Goal: Information Seeking & Learning: Learn about a topic

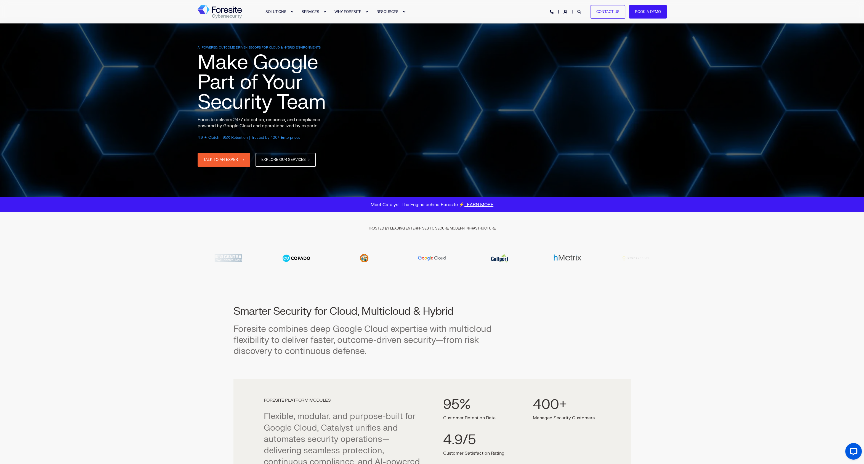
click at [580, 11] on icon "Open Search" at bounding box center [579, 12] width 4 height 4
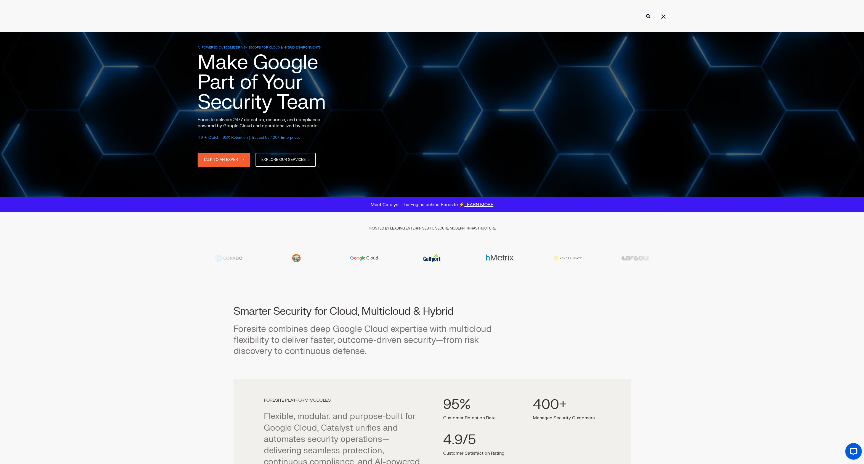
click at [456, 27] on div at bounding box center [432, 16] width 864 height 32
click at [441, 18] on input "Enter search Term" at bounding box center [432, 16] width 469 height 15
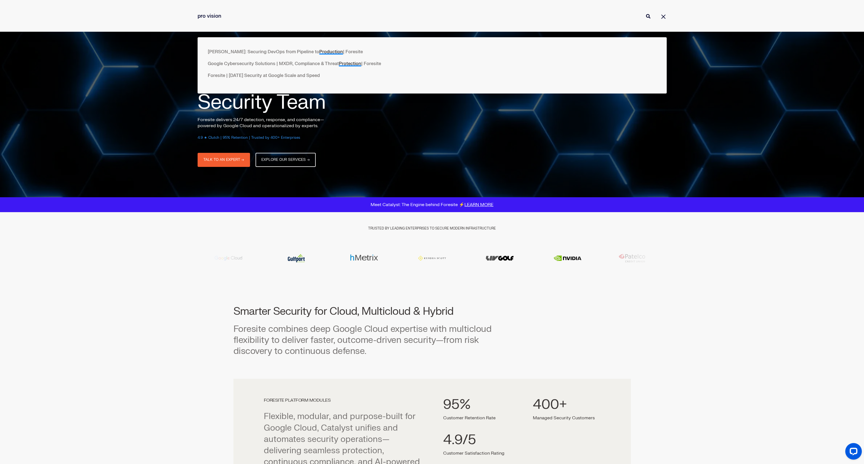
type input "pro vision"
click at [645, 13] on button "Perform Search" at bounding box center [648, 16] width 7 height 7
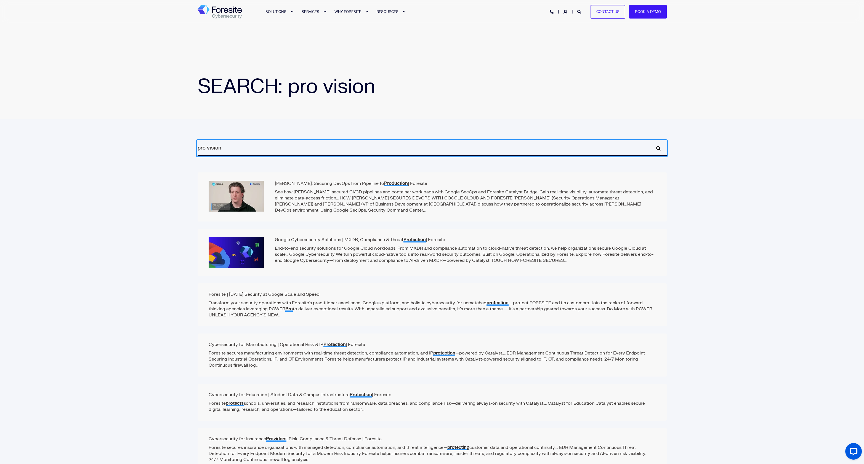
click at [241, 150] on input "pro vision" at bounding box center [432, 148] width 469 height 15
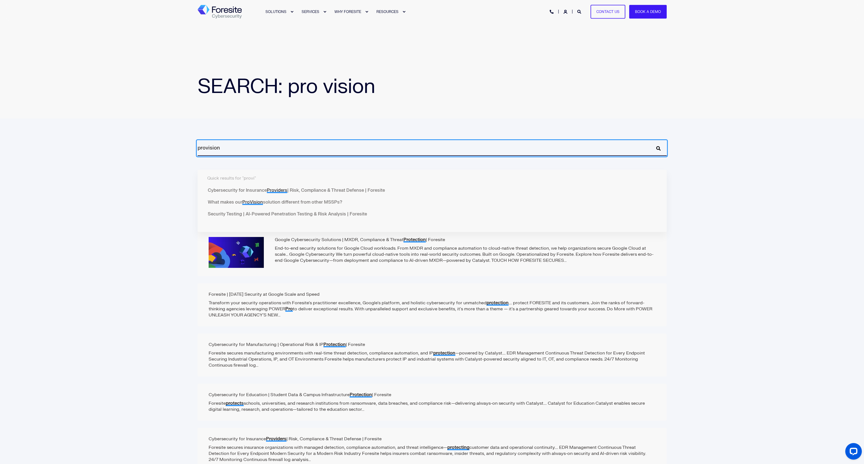
type input "provision"
click at [655, 145] on button "Perform Search" at bounding box center [658, 148] width 7 height 7
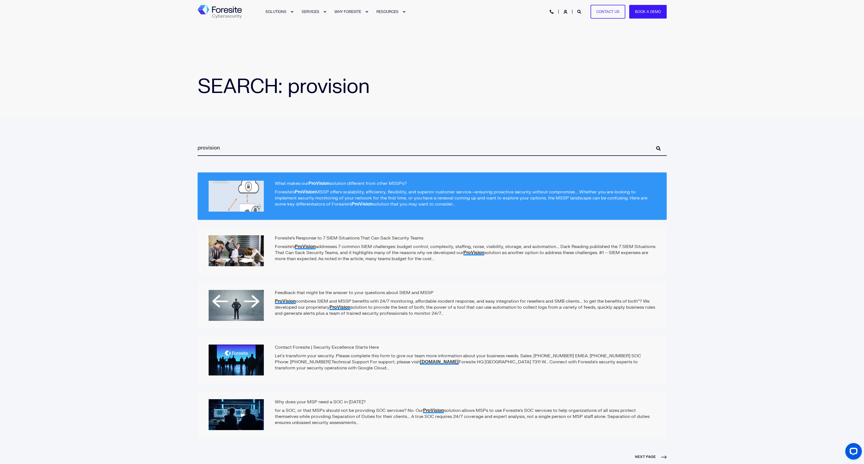
click at [376, 183] on h2 "What makes our ProVision solution different from other MSSPs?" at bounding box center [432, 184] width 447 height 6
